Goal: Task Accomplishment & Management: Complete application form

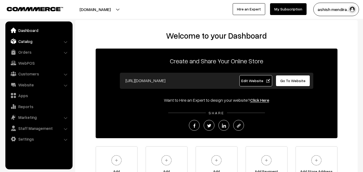
click at [20, 42] on link "Catalog" at bounding box center [39, 41] width 64 height 10
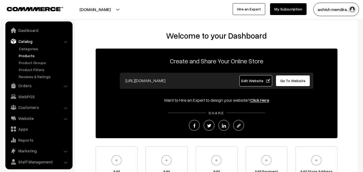
click at [25, 54] on link "Products" at bounding box center [43, 56] width 53 height 6
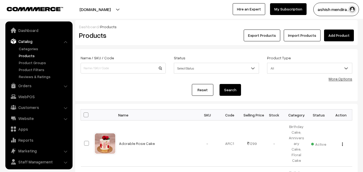
scroll to position [13, 0]
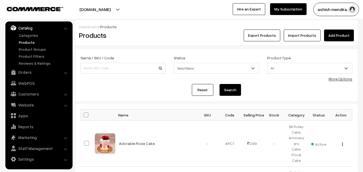
click at [337, 36] on link "Add Product" at bounding box center [339, 36] width 30 height 12
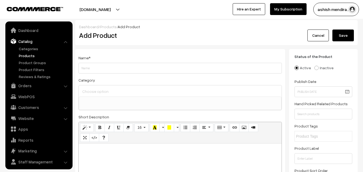
select select
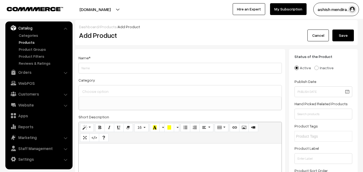
click at [92, 68] on input "Weight" at bounding box center [179, 68] width 203 height 11
click at [89, 65] on input "Weight" at bounding box center [179, 68] width 203 height 11
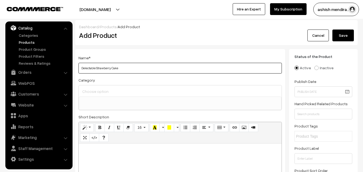
type input "Delectable Strawberry Cake"
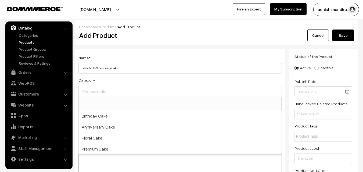
click at [100, 90] on input at bounding box center [180, 91] width 198 height 8
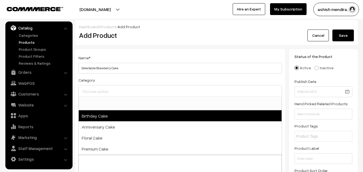
click at [95, 117] on span "Birthday Cake" at bounding box center [180, 115] width 203 height 11
select select "1"
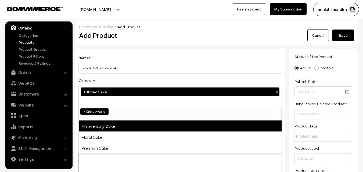
click at [95, 125] on span "Anniversary Cake" at bounding box center [180, 126] width 203 height 11
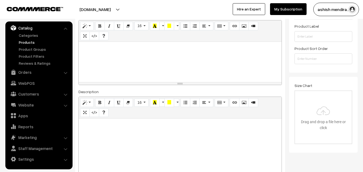
scroll to position [129, 0]
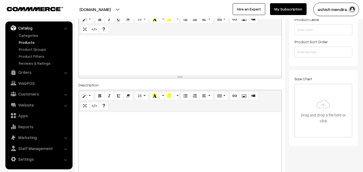
click at [119, 52] on div at bounding box center [180, 55] width 203 height 40
click at [98, 38] on p at bounding box center [179, 41] width 197 height 6
click at [149, 44] on p "Delicious Strawberry Cake for you" at bounding box center [179, 41] width 197 height 6
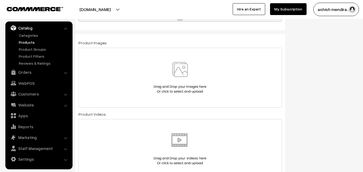
scroll to position [290, 0]
click at [183, 68] on img at bounding box center [179, 76] width 55 height 31
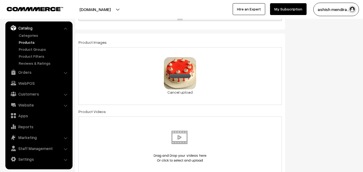
click at [318, 70] on div "Status of the Product Active Inactive Product Type -- Select -- -- Select -- Pu…" at bounding box center [325, 147] width 72 height 776
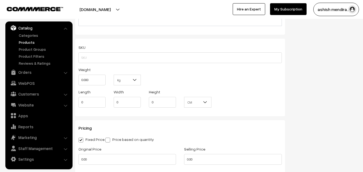
scroll to position [451, 0]
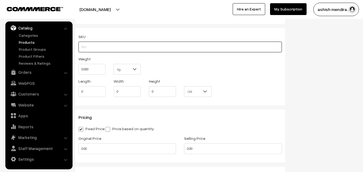
click at [98, 48] on input "text" at bounding box center [179, 47] width 203 height 11
type input "CAKEAPP0013"
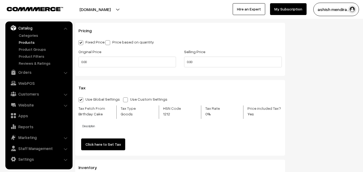
scroll to position [547, 0]
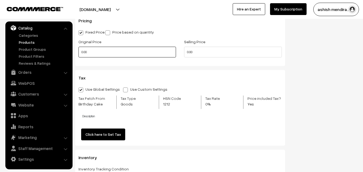
click at [101, 55] on input "0.00" at bounding box center [126, 52] width 97 height 11
type input "0"
type input "699"
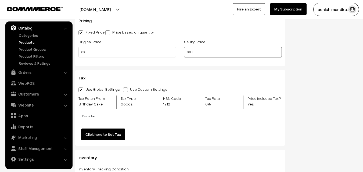
click at [210, 51] on input "0.00" at bounding box center [232, 52] width 97 height 11
type input "0"
type input "599"
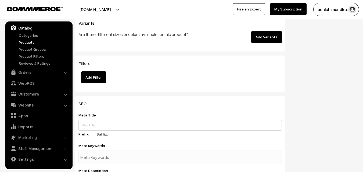
scroll to position [730, 0]
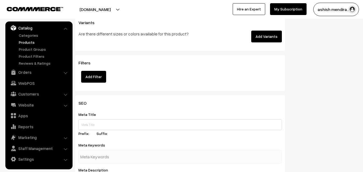
drag, startPoint x: 263, startPoint y: 33, endPoint x: 260, endPoint y: 35, distance: 3.7
click at [260, 35] on button "Add Variants" at bounding box center [266, 37] width 31 height 12
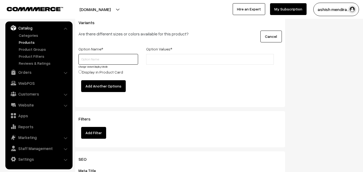
click at [93, 57] on input "text" at bounding box center [108, 59] width 60 height 11
type input "0.5 KG, 1 KG, 2 KG, 3 KG"
click at [171, 61] on input "text" at bounding box center [171, 60] width 47 height 6
type input "599"
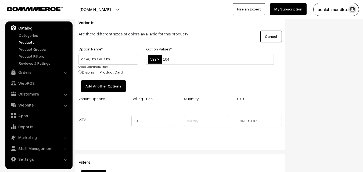
type input "1049"
type input "1799"
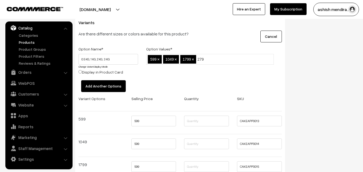
type input "2799"
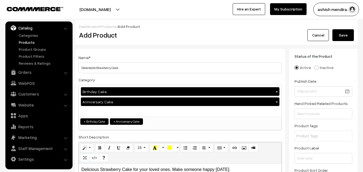
scroll to position [0, 0]
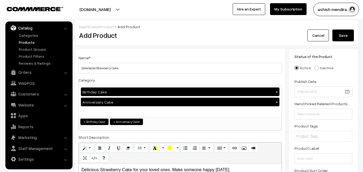
click at [339, 39] on button "Save" at bounding box center [342, 36] width 21 height 12
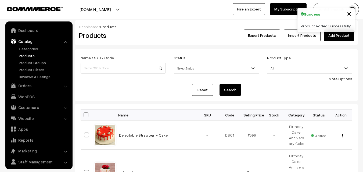
scroll to position [13, 0]
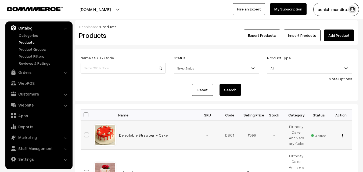
click at [342, 134] on img "button" at bounding box center [342, 135] width 1 height 3
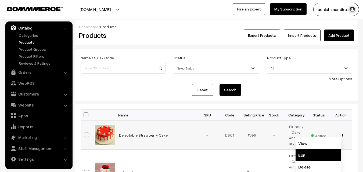
click at [307, 154] on link "Edit" at bounding box center [318, 155] width 46 height 12
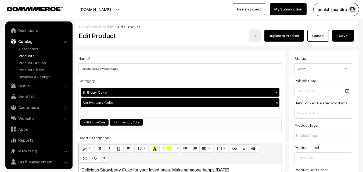
scroll to position [13, 0]
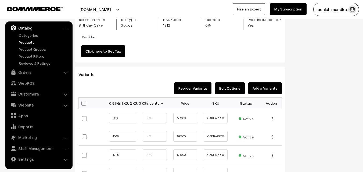
scroll to position [537, 0]
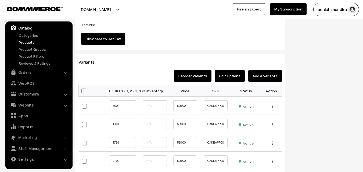
click at [139, 90] on th "0.5 KG, 1 KG, 2 KG, 3 KG" at bounding box center [124, 90] width 30 height 11
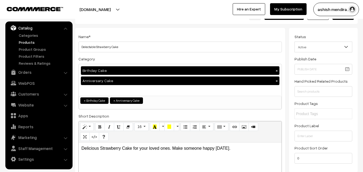
scroll to position [0, 0]
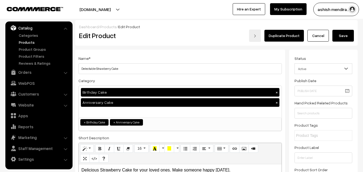
click at [344, 34] on button "Save" at bounding box center [342, 36] width 21 height 12
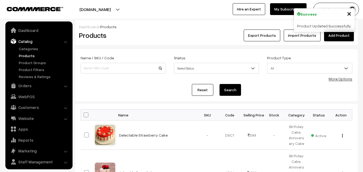
scroll to position [13, 0]
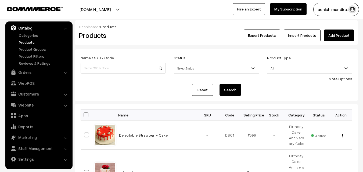
click at [249, 70] on span "Select Status" at bounding box center [216, 68] width 85 height 9
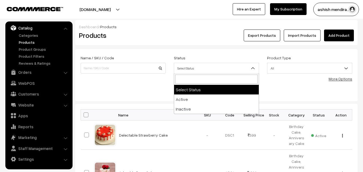
click at [289, 90] on div "Reset Search" at bounding box center [216, 90] width 271 height 12
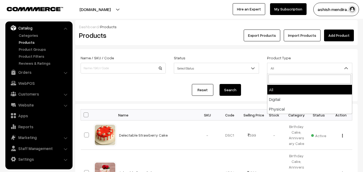
click at [344, 69] on b at bounding box center [345, 67] width 5 height 5
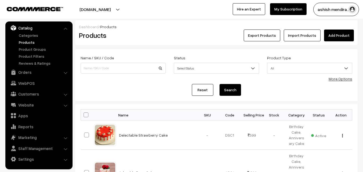
click at [341, 53] on form "Name / SKU / Code Status Select Status Active Inactive Select Status Product Ty…" at bounding box center [216, 75] width 282 height 52
click at [349, 53] on form "Name / SKU / Code Status Select Status Active Inactive Select Status Product Ty…" at bounding box center [216, 75] width 282 height 52
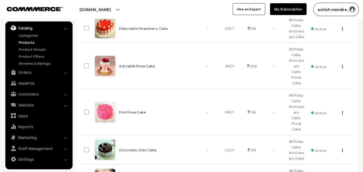
scroll to position [107, 0]
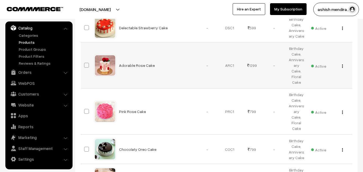
click at [342, 64] on img "button" at bounding box center [342, 65] width 1 height 3
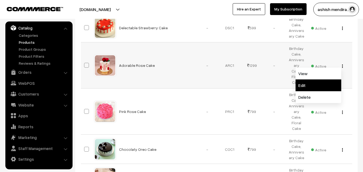
click at [309, 82] on link "Edit" at bounding box center [318, 85] width 46 height 12
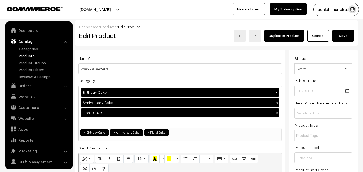
scroll to position [13, 0]
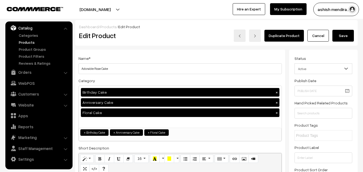
click at [357, 51] on div "Status Active Inactive Active Publish Date Product Type -- Select -- -- Select …" at bounding box center [323, 122] width 68 height 144
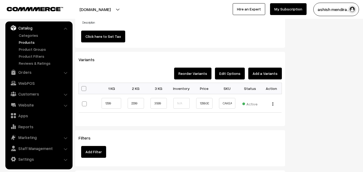
scroll to position [558, 0]
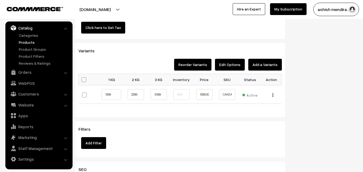
click at [236, 61] on button "Edit Options" at bounding box center [230, 65] width 30 height 12
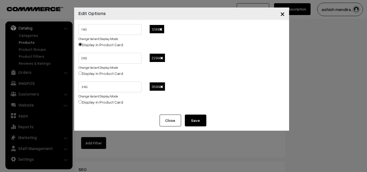
click at [160, 29] on span at bounding box center [160, 29] width 3 height 4
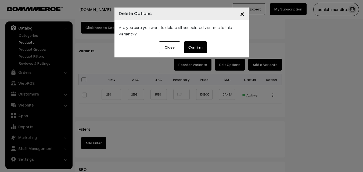
click at [190, 46] on button "Confirm" at bounding box center [195, 47] width 23 height 12
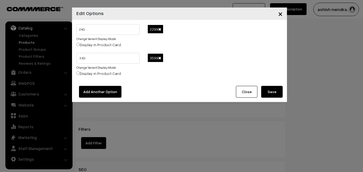
click at [160, 29] on span at bounding box center [159, 29] width 3 height 4
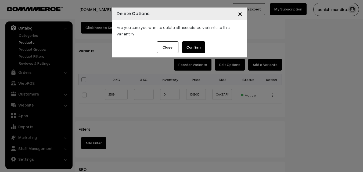
click at [194, 46] on button "Confirm" at bounding box center [193, 47] width 23 height 12
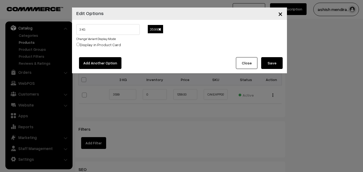
click at [158, 28] on span at bounding box center [159, 29] width 3 height 4
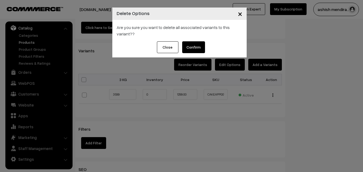
click at [196, 46] on button "Confirm" at bounding box center [193, 47] width 23 height 12
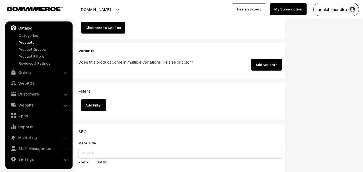
click at [266, 65] on button "Add Variants" at bounding box center [266, 65] width 31 height 12
click at [260, 63] on button "Add Variants" at bounding box center [266, 65] width 31 height 12
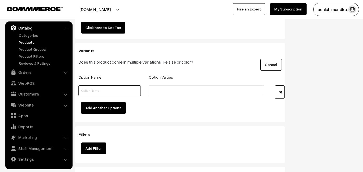
click at [90, 91] on input "text" at bounding box center [109, 90] width 62 height 11
type input "1 KG, 2 KG, 3 KG, 4 KG"
click at [166, 89] on input "text" at bounding box center [173, 91] width 47 height 6
type input "1299"
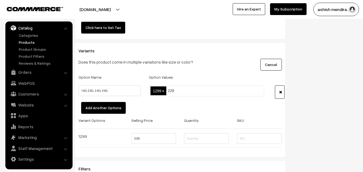
type input "2299"
type input "3599"
type input "4899"
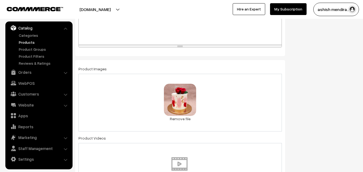
scroll to position [0, 0]
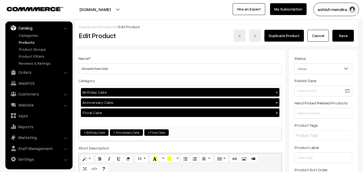
click at [346, 38] on button "Save" at bounding box center [342, 36] width 21 height 12
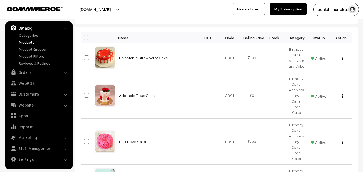
scroll to position [76, 0]
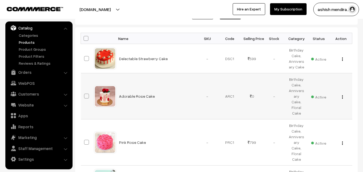
click at [341, 93] on div "View Edit Delete" at bounding box center [341, 96] width 16 height 6
click at [342, 95] on button "button" at bounding box center [341, 97] width 1 height 4
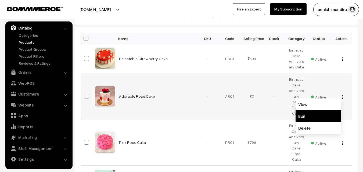
click at [317, 110] on link "Edit" at bounding box center [318, 116] width 46 height 12
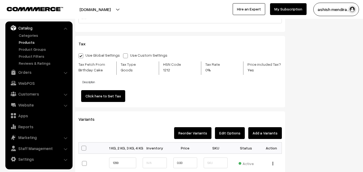
scroll to position [468, 0]
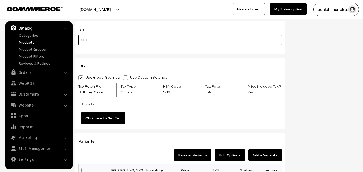
click at [85, 38] on input "text" at bounding box center [179, 40] width 203 height 11
type input "c"
type input "CAKEAPP0012"
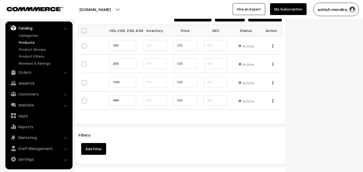
scroll to position [597, 0]
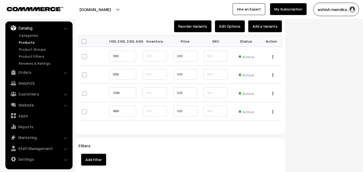
click at [84, 42] on span at bounding box center [83, 41] width 5 height 5
click at [84, 42] on input "checkbox" at bounding box center [82, 40] width 3 height 3
checkbox input "true"
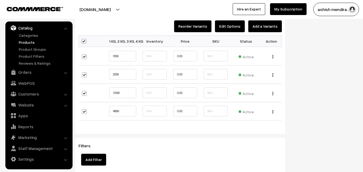
checkbox input "true"
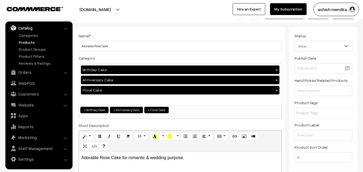
scroll to position [0, 0]
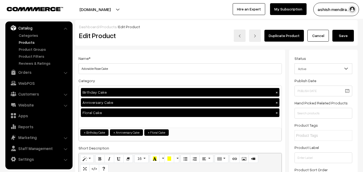
click at [342, 38] on button "Save" at bounding box center [342, 36] width 21 height 12
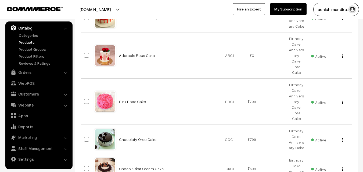
scroll to position [116, 0]
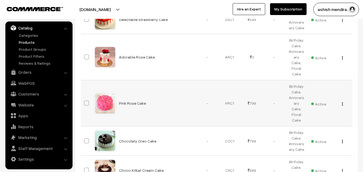
click at [342, 102] on img "button" at bounding box center [342, 103] width 1 height 3
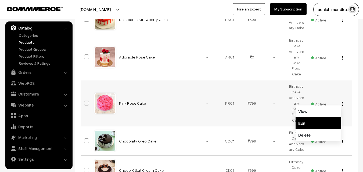
click at [311, 117] on link "Edit" at bounding box center [318, 123] width 46 height 12
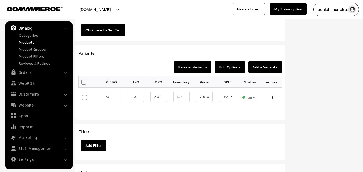
scroll to position [554, 0]
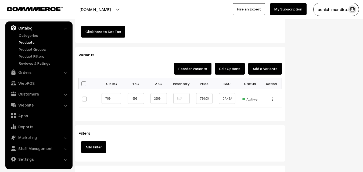
click at [236, 71] on button "Edit Options" at bounding box center [230, 69] width 30 height 12
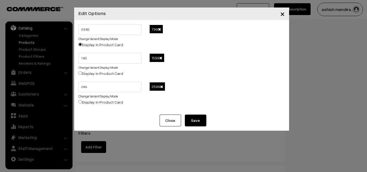
click at [160, 28] on span at bounding box center [159, 29] width 3 height 4
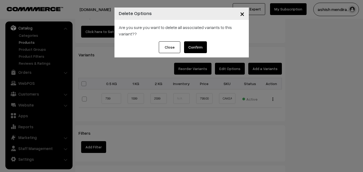
click at [194, 47] on button "Confirm" at bounding box center [195, 47] width 23 height 12
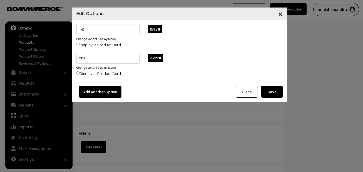
click at [159, 30] on span at bounding box center [158, 29] width 3 height 4
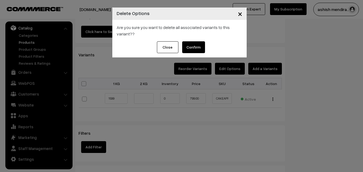
click at [192, 46] on button "Confirm" at bounding box center [193, 47] width 23 height 12
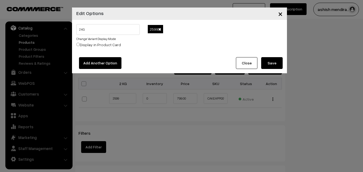
click at [160, 30] on span at bounding box center [159, 29] width 3 height 4
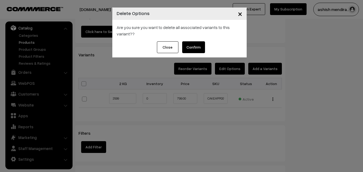
click at [199, 46] on button "Confirm" at bounding box center [193, 47] width 23 height 12
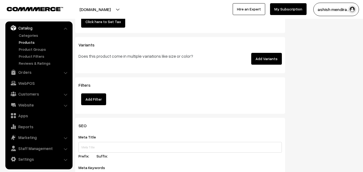
scroll to position [565, 0]
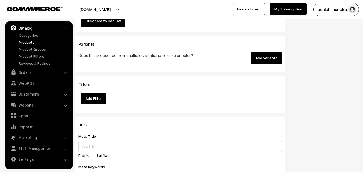
click at [272, 59] on button "Add Variants" at bounding box center [266, 58] width 31 height 12
click at [272, 53] on button "Add Variants" at bounding box center [266, 58] width 31 height 12
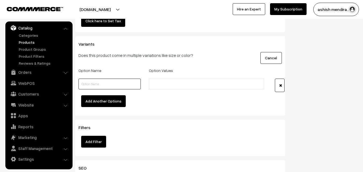
click at [105, 85] on input "text" at bounding box center [109, 84] width 62 height 11
type input "0.5 KG, 1 KG, 2 KG, 3 KG, 4 KG"
click at [165, 88] on li at bounding box center [174, 84] width 48 height 9
click at [162, 84] on input "text" at bounding box center [173, 84] width 47 height 6
type input "799"
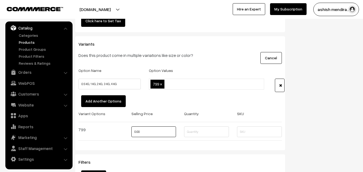
click at [144, 133] on input "0.00" at bounding box center [153, 131] width 45 height 11
type input "0"
type input "799"
click at [169, 83] on input "text" at bounding box center [189, 84] width 47 height 6
type input "1499"
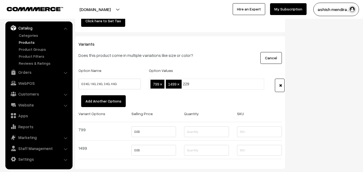
type input "2299"
type input "3599"
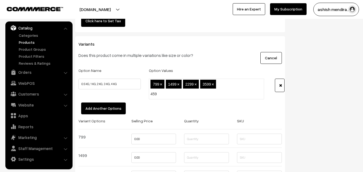
type input "4599"
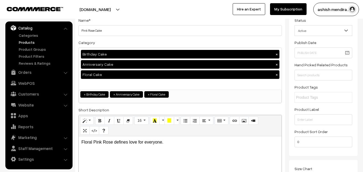
scroll to position [0, 0]
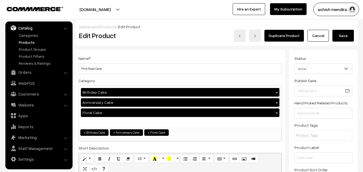
click at [341, 36] on button "Save" at bounding box center [342, 36] width 21 height 12
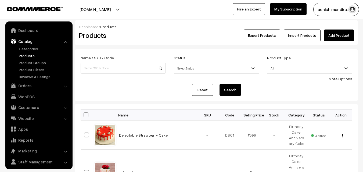
scroll to position [13, 0]
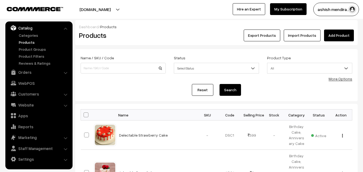
click at [339, 36] on link "Add Product" at bounding box center [339, 36] width 30 height 12
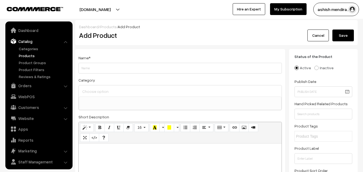
select select
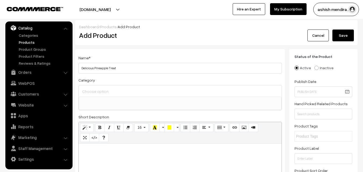
type input "Delicious Pineapple Treat"
click at [108, 95] on div at bounding box center [180, 90] width 203 height 11
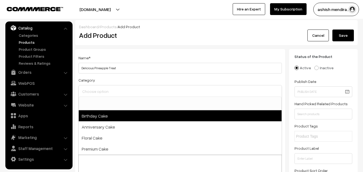
click at [98, 119] on span "Birthday Cake" at bounding box center [180, 115] width 203 height 11
select select "1"
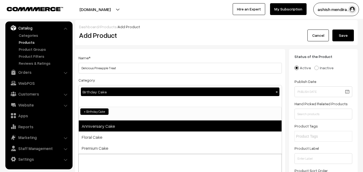
click at [97, 125] on span "Anniversary Cake" at bounding box center [180, 126] width 203 height 11
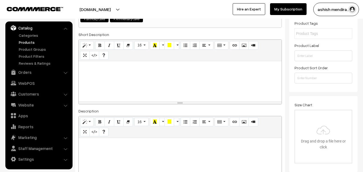
scroll to position [107, 0]
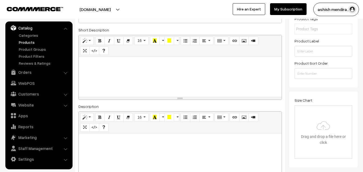
click at [184, 81] on div at bounding box center [180, 77] width 203 height 40
click at [355, 59] on div "Status of the Product Active Inactive Product Type -- Select -- -- Select -- Pu…" at bounding box center [323, 15] width 68 height 146
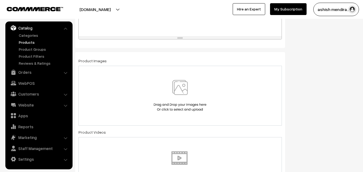
scroll to position [290, 0]
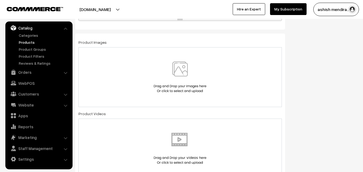
click at [182, 71] on img at bounding box center [179, 76] width 55 height 31
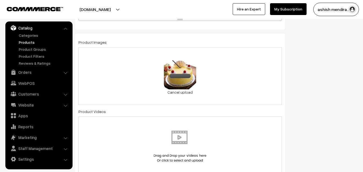
click at [344, 87] on div "Status of the Product Active Inactive Product Type -- Select -- -- Select -- Pu…" at bounding box center [325, 147] width 72 height 776
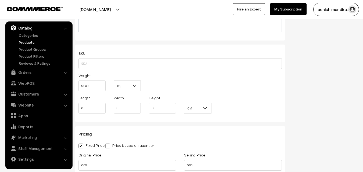
scroll to position [440, 0]
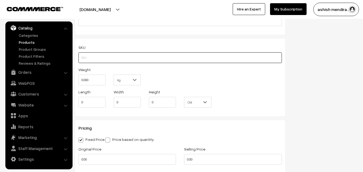
click at [144, 58] on input "text" at bounding box center [179, 57] width 203 height 11
type input "CAKEAPP0014"
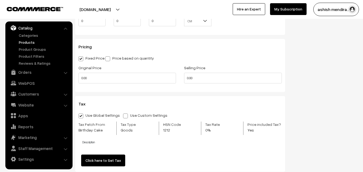
scroll to position [526, 0]
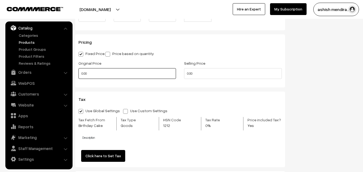
click at [125, 74] on input "0.00" at bounding box center [126, 73] width 97 height 11
type input "0"
type input "699"
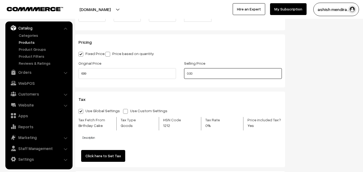
click at [196, 75] on input "0.00" at bounding box center [232, 73] width 97 height 11
type input "0"
type input "599"
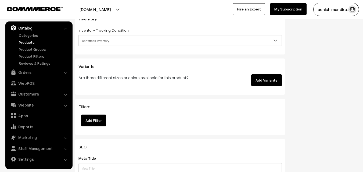
scroll to position [687, 0]
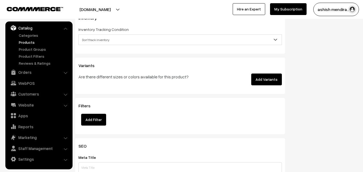
click at [269, 80] on button "Add Variants" at bounding box center [266, 80] width 31 height 12
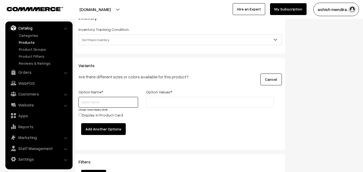
click at [96, 100] on input "text" at bounding box center [108, 102] width 60 height 11
type input "0.5 KG, 1 KG, 2 KG 3KG, 4KG"
click at [166, 103] on input "text" at bounding box center [171, 103] width 47 height 6
type input "599"
type input "1099"
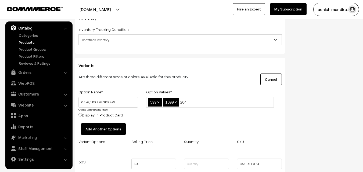
type input "2049"
type input "2699"
type input "3999"
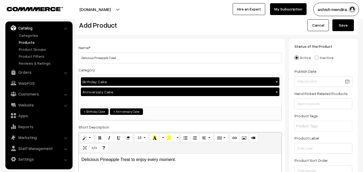
scroll to position [0, 0]
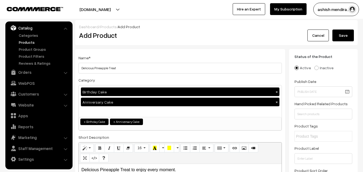
click at [345, 36] on button "Save" at bounding box center [342, 36] width 21 height 12
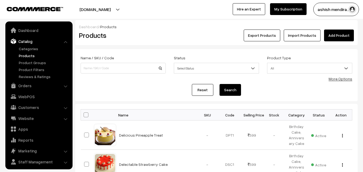
scroll to position [13, 0]
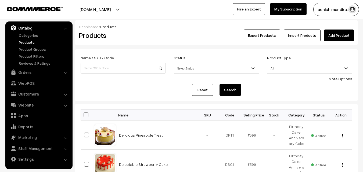
click at [332, 34] on link "Add Product" at bounding box center [339, 36] width 30 height 12
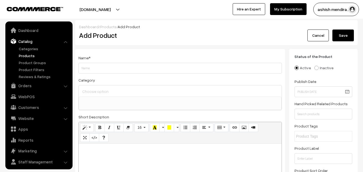
select select
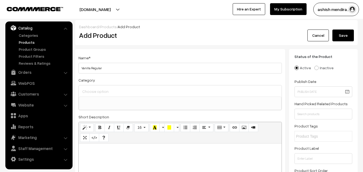
type input "Vanilla Regular"
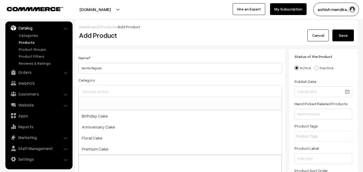
click at [110, 91] on input at bounding box center [180, 91] width 198 height 8
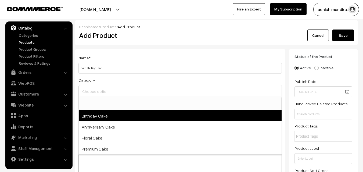
click at [99, 112] on span "Birthday Cake" at bounding box center [180, 115] width 203 height 11
select select "1"
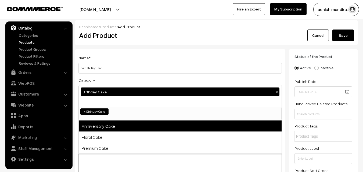
click at [99, 127] on span "Anniversary Cake" at bounding box center [180, 126] width 203 height 11
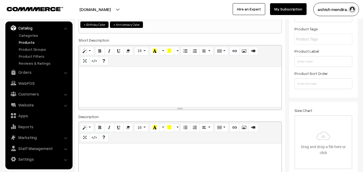
scroll to position [97, 0]
click at [165, 84] on div at bounding box center [180, 87] width 203 height 40
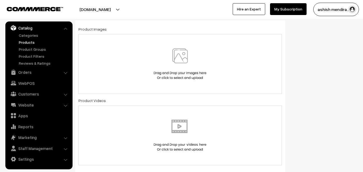
scroll to position [321, 0]
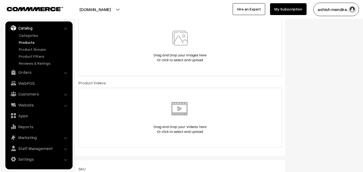
click at [182, 40] on img at bounding box center [179, 46] width 55 height 31
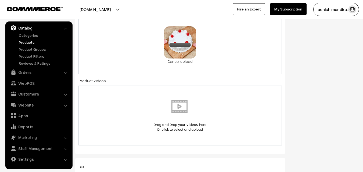
click at [326, 76] on div "Status of the Product Active Inactive Product Type -- Select -- -- Select -- Pu…" at bounding box center [325, 116] width 72 height 776
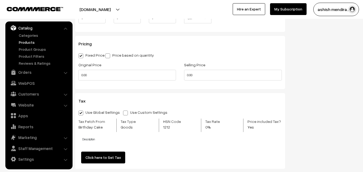
scroll to position [525, 0]
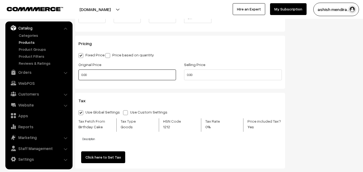
click at [88, 75] on input "0.00" at bounding box center [126, 75] width 97 height 11
type input "0"
type input "699"
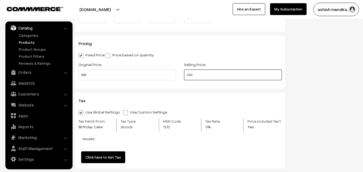
click at [197, 77] on input "0.00" at bounding box center [232, 75] width 97 height 11
type input "0"
type input "549"
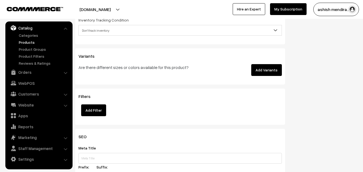
scroll to position [707, 0]
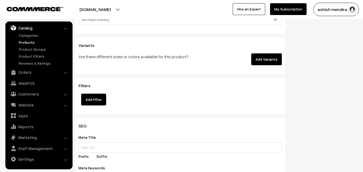
click at [269, 61] on button "Add Variants" at bounding box center [266, 59] width 31 height 12
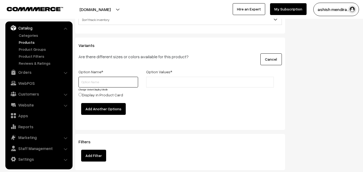
click at [102, 79] on input "text" at bounding box center [108, 82] width 60 height 11
type input "0.5 kg, 1 kg, 2 kg, 3 kg, 4 kg"
click at [165, 74] on label "Option Values *" at bounding box center [159, 72] width 26 height 6
click at [163, 81] on input "text" at bounding box center [171, 82] width 47 height 6
type input "549"
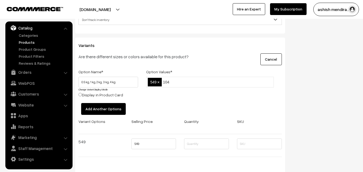
type input "1049"
type input "1699"
type input "2599"
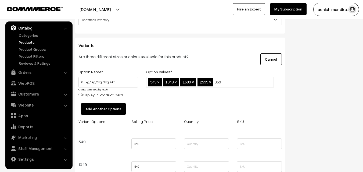
type input "3699"
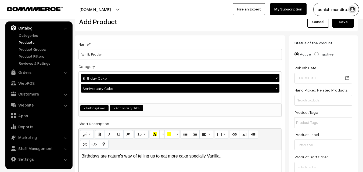
scroll to position [0, 0]
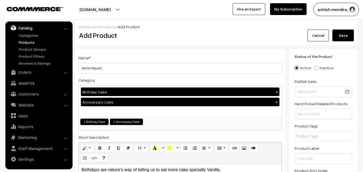
click at [341, 35] on button "Save" at bounding box center [342, 36] width 21 height 12
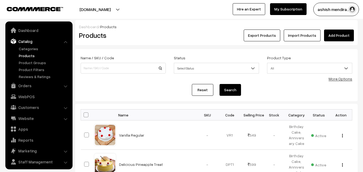
scroll to position [13, 0]
